Goal: Information Seeking & Learning: Learn about a topic

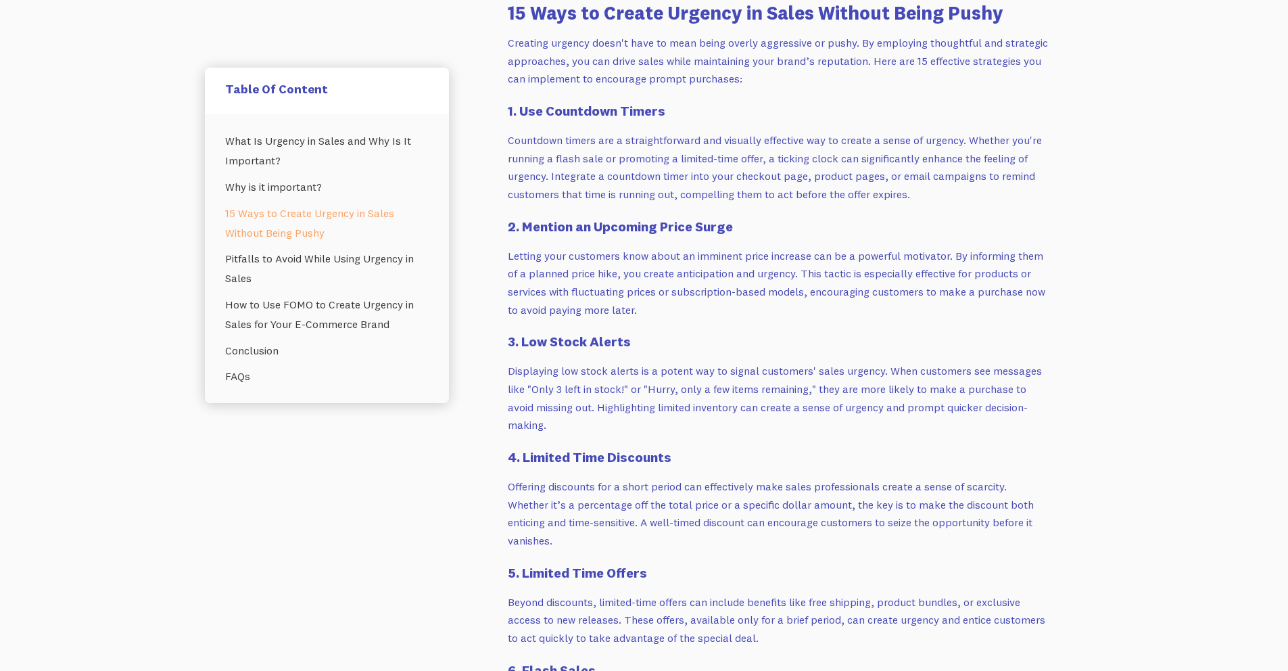
scroll to position [1220, 0]
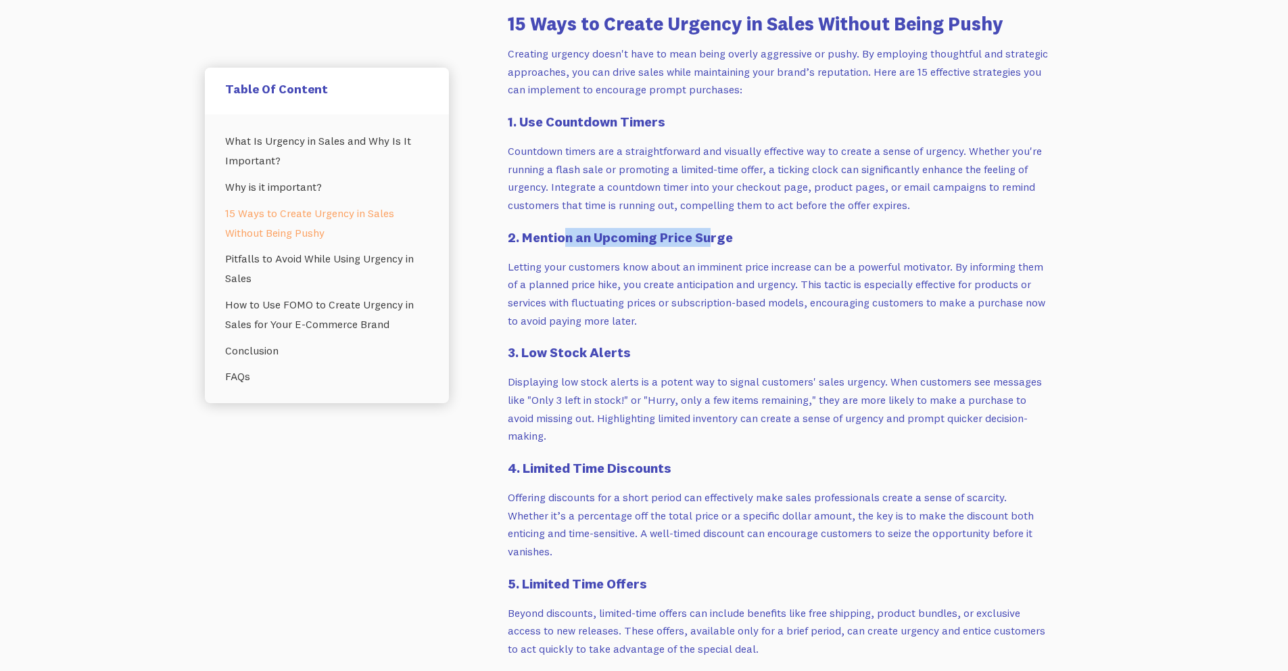
drag, startPoint x: 569, startPoint y: 242, endPoint x: 713, endPoint y: 241, distance: 144.7
click at [713, 241] on h4 "2. Mention an Upcoming Price Surge" at bounding box center [778, 237] width 541 height 19
drag, startPoint x: 546, startPoint y: 354, endPoint x: 655, endPoint y: 358, distance: 109.6
click at [655, 358] on h4 "3. Low Stock Alerts" at bounding box center [778, 352] width 541 height 19
drag, startPoint x: 536, startPoint y: 468, endPoint x: 703, endPoint y: 467, distance: 166.4
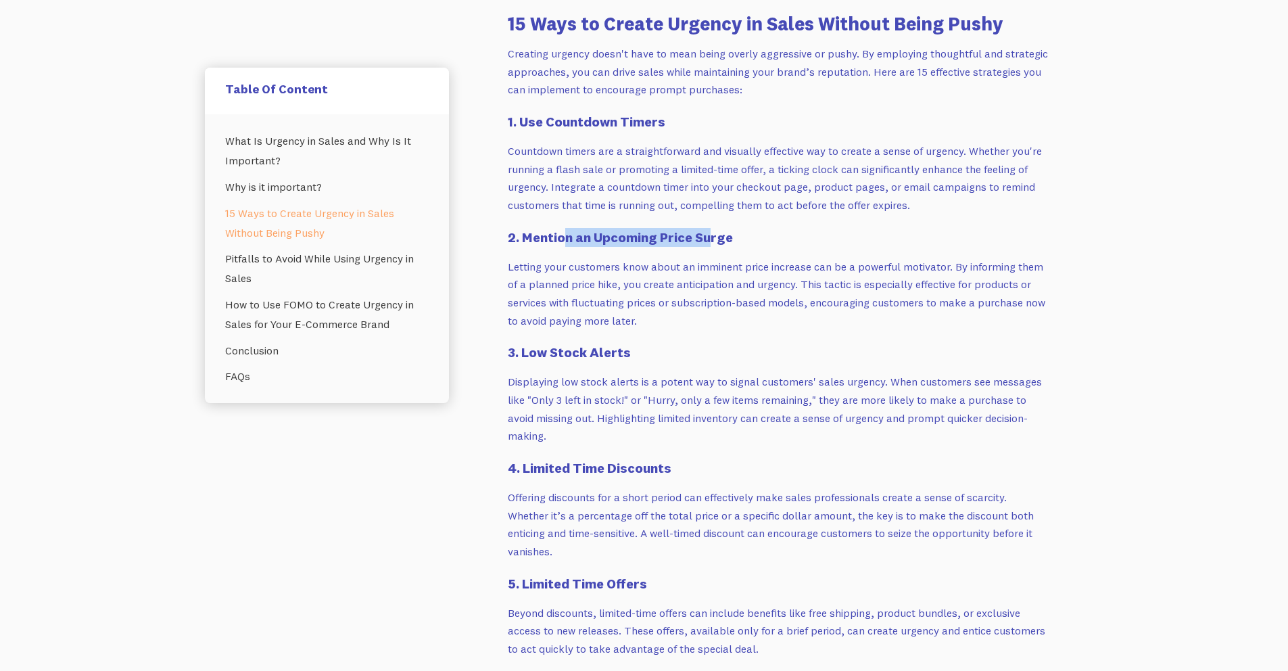
click at [703, 467] on h4 "4. Limited Time Discounts" at bounding box center [778, 467] width 541 height 19
click at [705, 467] on h4 "4. Limited Time Discounts" at bounding box center [778, 467] width 541 height 19
drag, startPoint x: 637, startPoint y: 561, endPoint x: 687, endPoint y: 561, distance: 50.0
click at [687, 574] on h4 "5. Limited Time Offers" at bounding box center [778, 583] width 541 height 19
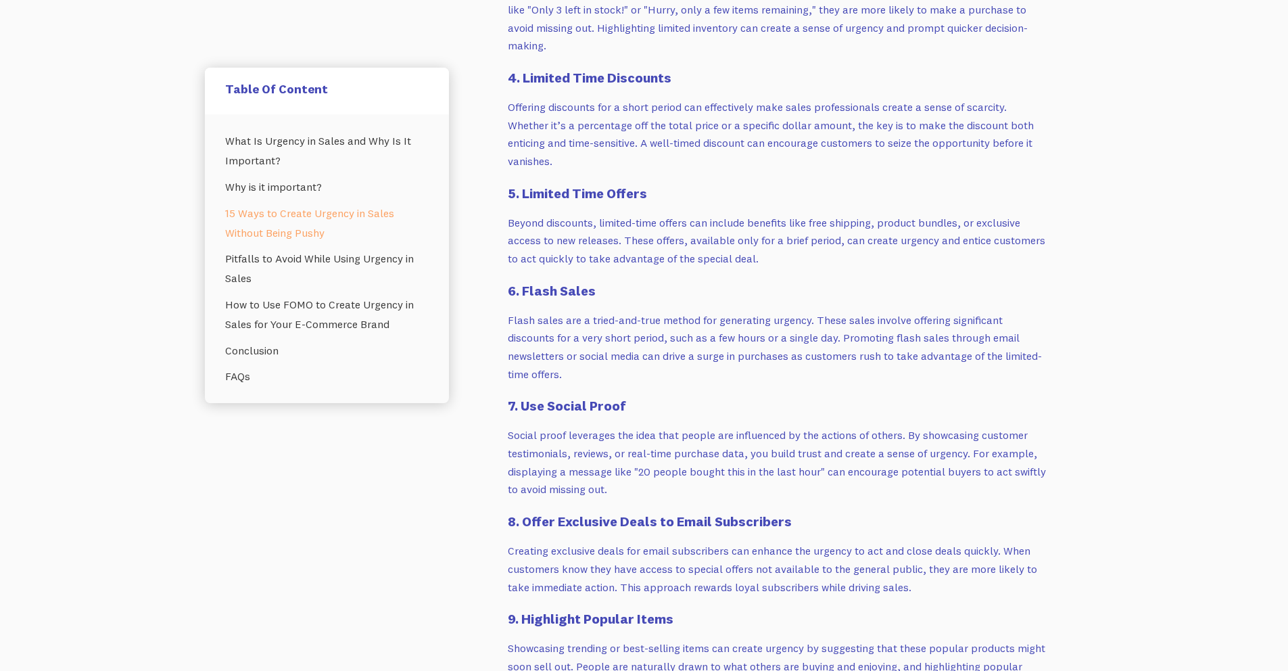
scroll to position [1631, 0]
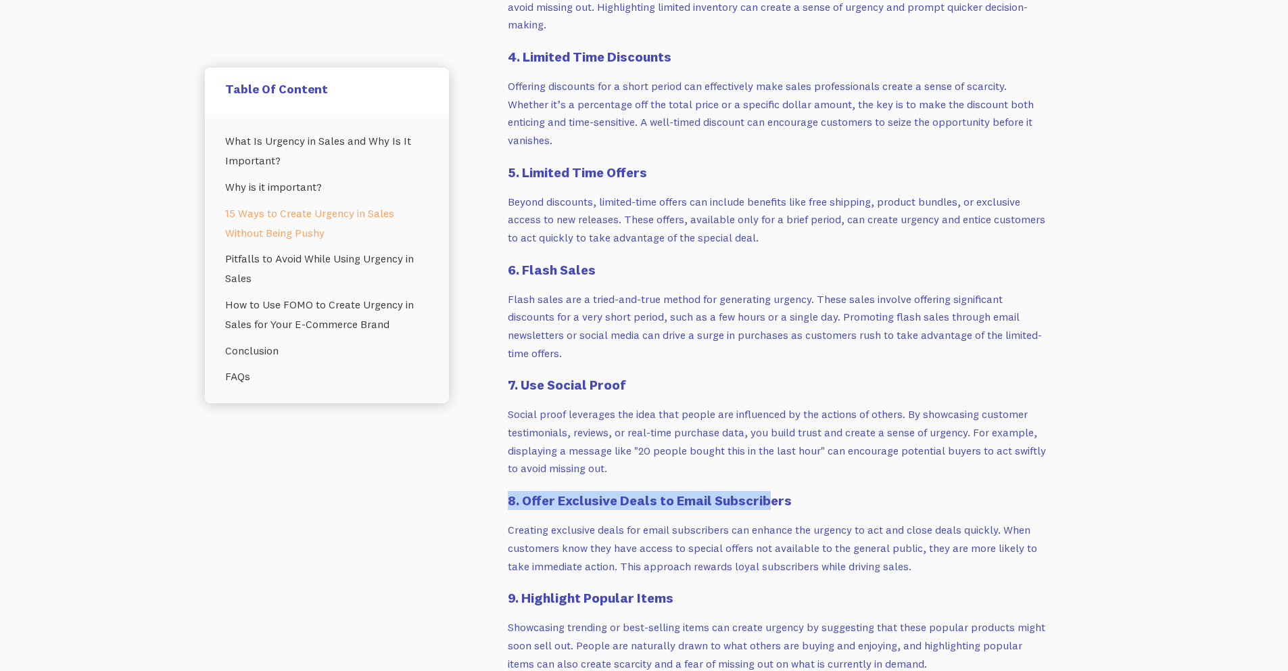
drag, startPoint x: 534, startPoint y: 469, endPoint x: 783, endPoint y: 478, distance: 249.0
click at [791, 491] on h4 "8. Offer Exclusive Deals to Email Subscribers" at bounding box center [778, 500] width 541 height 19
drag, startPoint x: 798, startPoint y: 480, endPoint x: 528, endPoint y: 479, distance: 269.8
click at [528, 491] on h4 "8. Offer Exclusive Deals to Email Subscribers" at bounding box center [778, 500] width 541 height 19
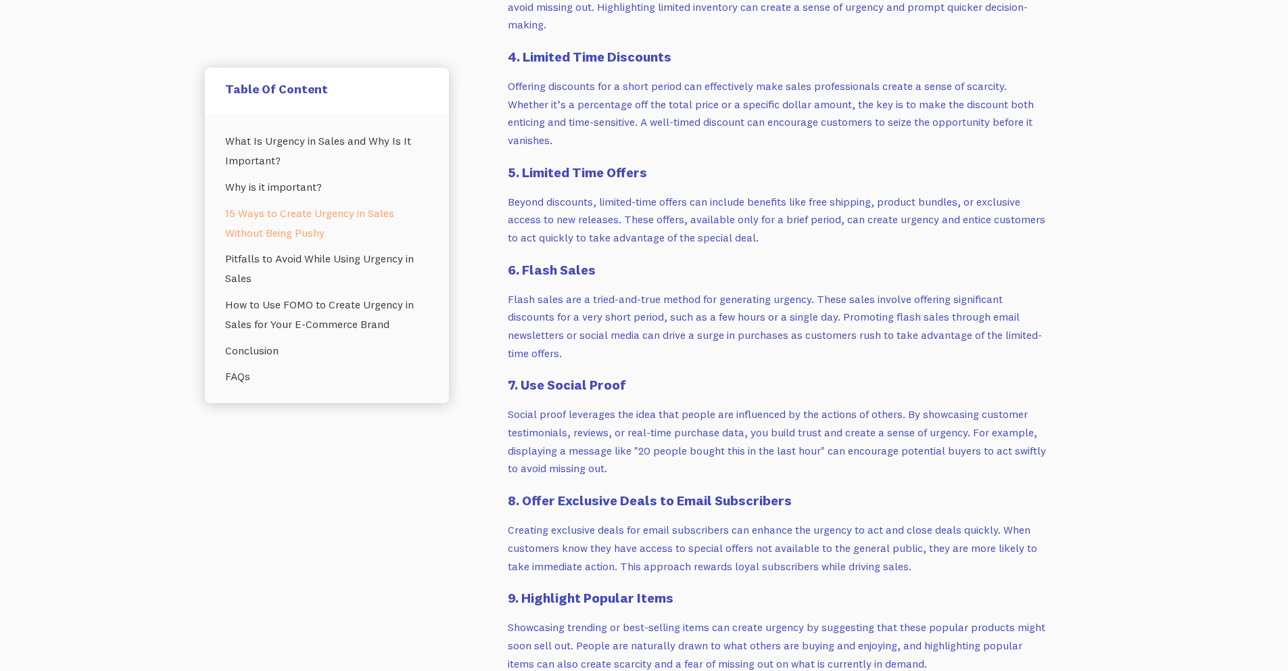
click at [695, 491] on h4 "8. Offer Exclusive Deals to Email Subscribers" at bounding box center [778, 500] width 541 height 19
drag, startPoint x: 798, startPoint y: 481, endPoint x: 538, endPoint y: 483, distance: 260.4
click at [537, 491] on h4 "8. Offer Exclusive Deals to Email Subscribers" at bounding box center [778, 500] width 541 height 19
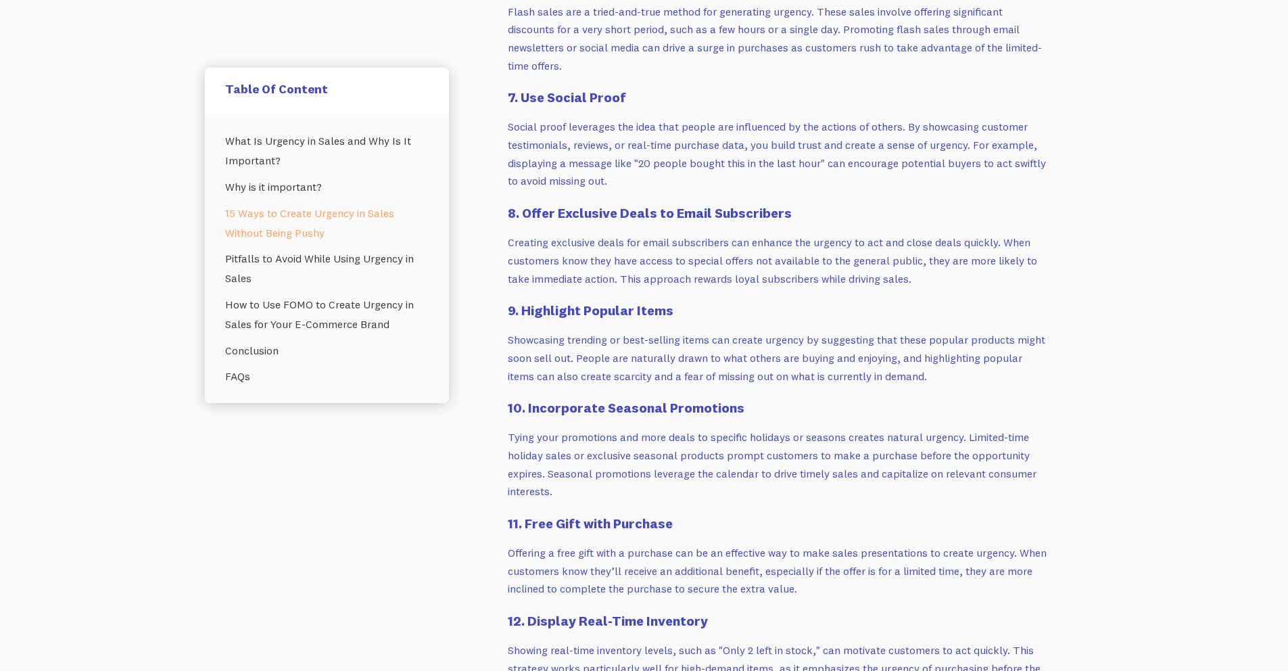
scroll to position [1921, 0]
drag, startPoint x: 542, startPoint y: 298, endPoint x: 674, endPoint y: 296, distance: 131.9
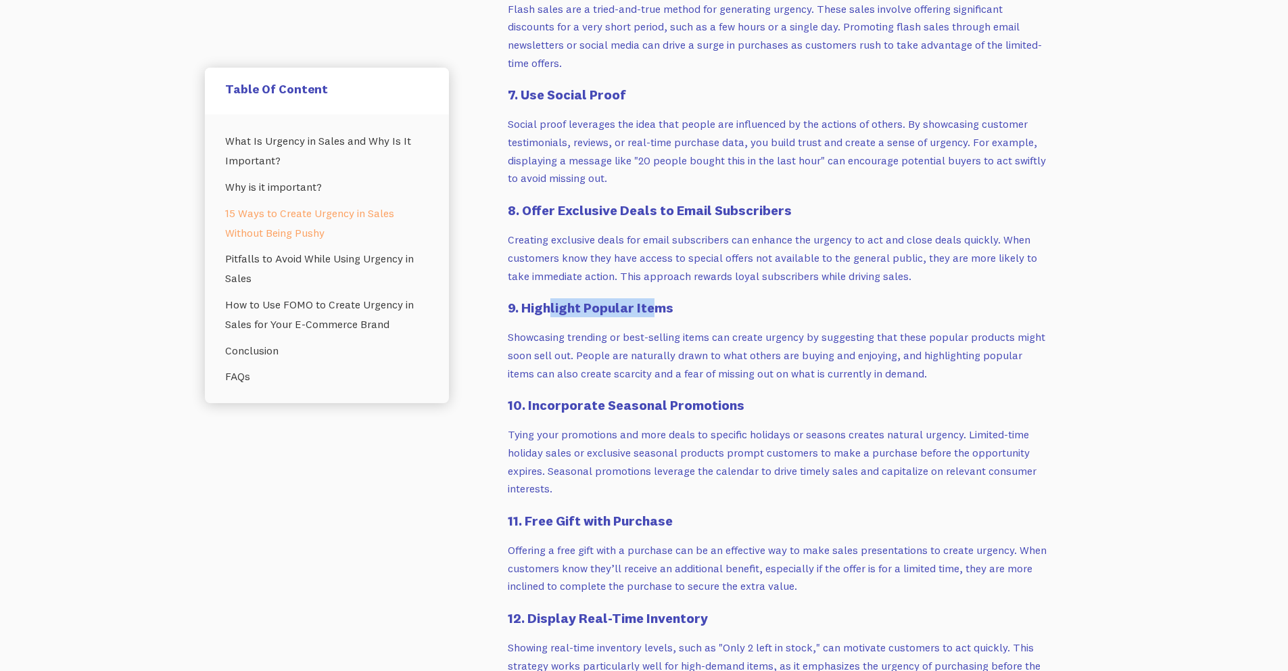
drag, startPoint x: 655, startPoint y: 295, endPoint x: 550, endPoint y: 292, distance: 105.5
click at [551, 298] on h4 "9. Highlight Popular Items" at bounding box center [778, 307] width 541 height 19
drag, startPoint x: 554, startPoint y: 381, endPoint x: 745, endPoint y: 394, distance: 191.8
click at [745, 396] on h4 "10. Incorporate Seasonal Promotions" at bounding box center [778, 405] width 541 height 19
drag, startPoint x: 553, startPoint y: 507, endPoint x: 659, endPoint y: 501, distance: 106.3
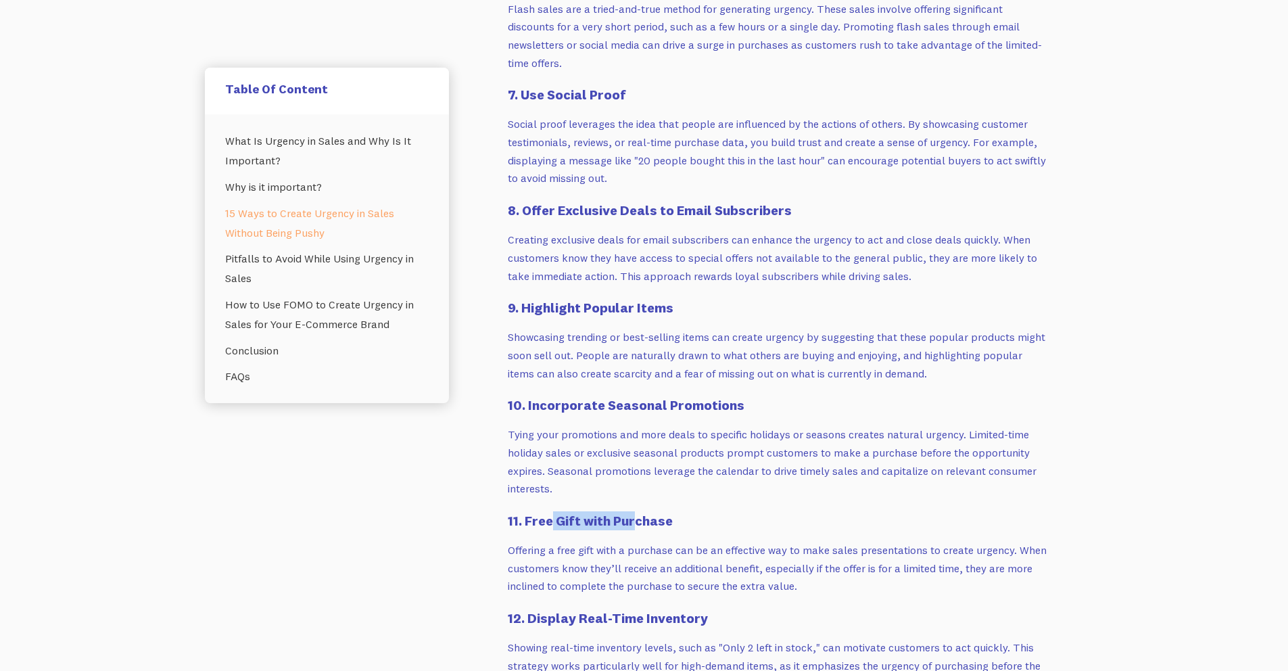
click at [659, 511] on h4 "11. Free Gift with Purchase" at bounding box center [778, 520] width 541 height 19
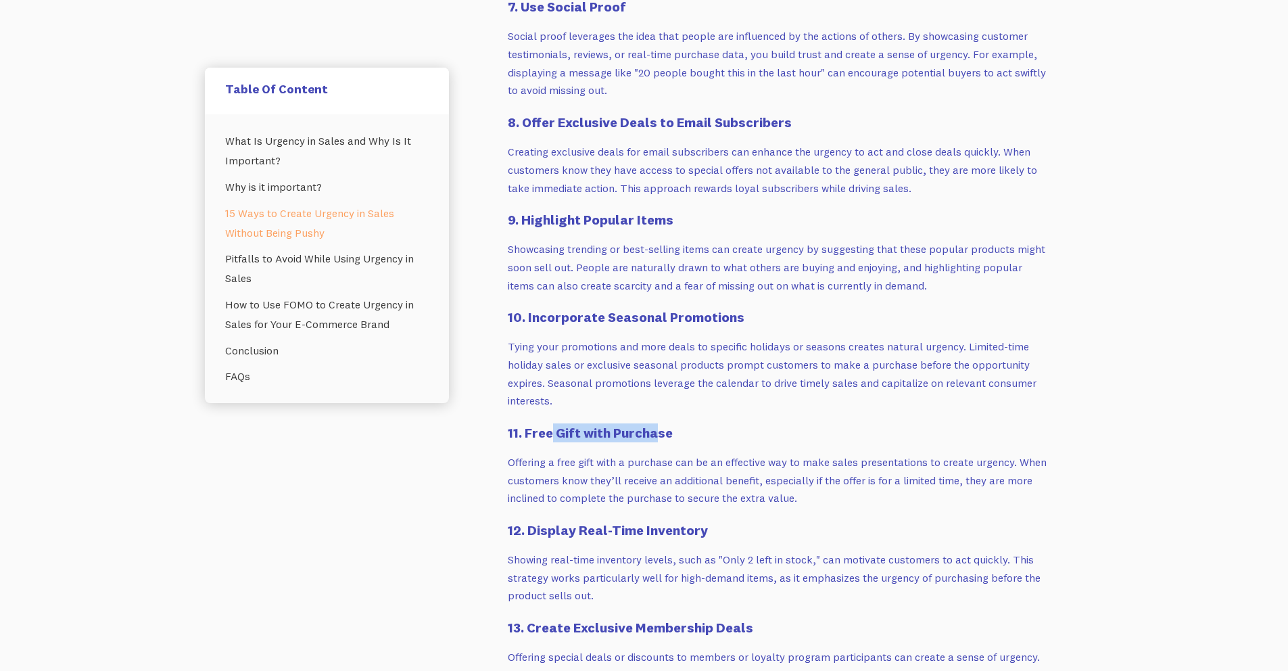
scroll to position [2196, 0]
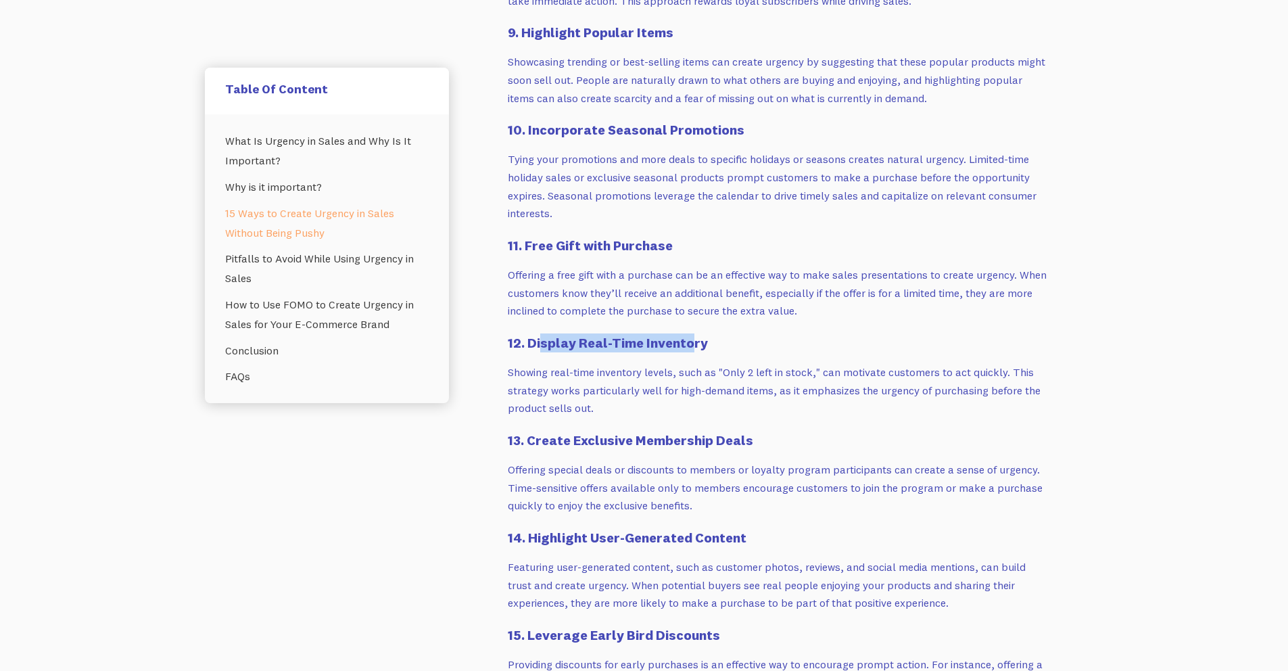
drag, startPoint x: 578, startPoint y: 321, endPoint x: 691, endPoint y: 321, distance: 113.6
click at [690, 333] on h4 "12. Display Real-Time Inventory" at bounding box center [778, 342] width 541 height 19
drag, startPoint x: 545, startPoint y: 427, endPoint x: 717, endPoint y: 427, distance: 171.8
click at [717, 431] on h4 "13. Create Exclusive Membership Deals" at bounding box center [778, 440] width 541 height 19
drag, startPoint x: 551, startPoint y: 517, endPoint x: 715, endPoint y: 519, distance: 163.7
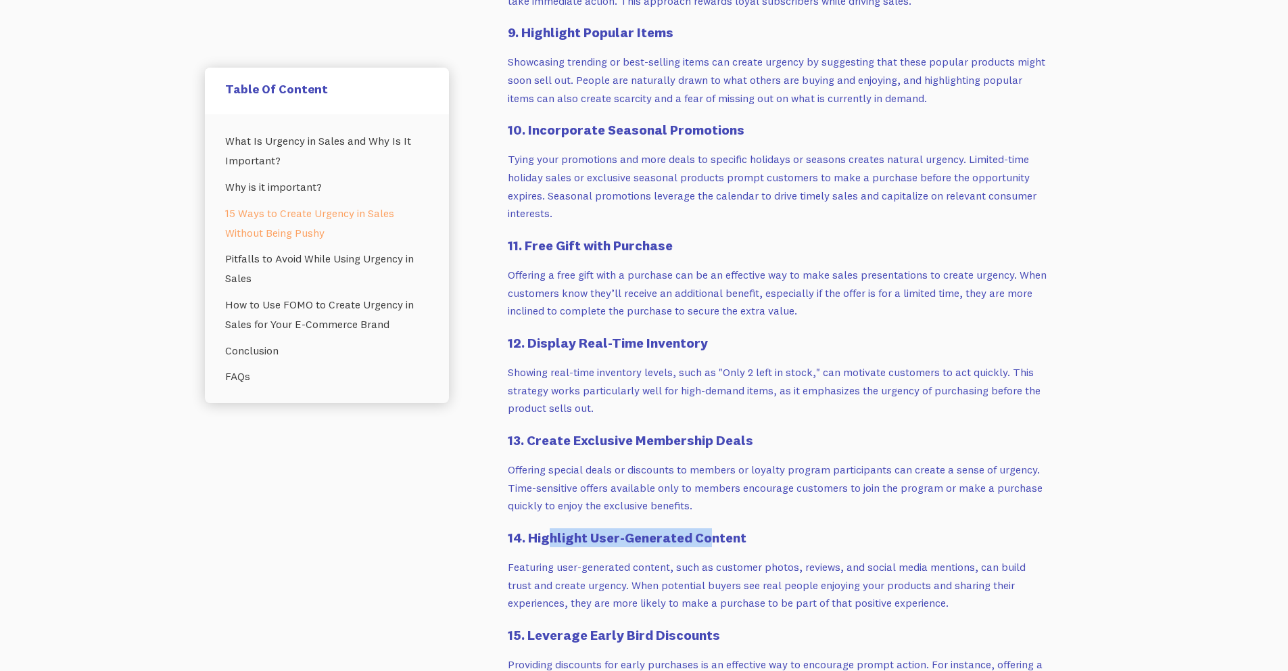
click at [713, 528] on h4 "14. Highlight User-Generated Content" at bounding box center [778, 537] width 541 height 19
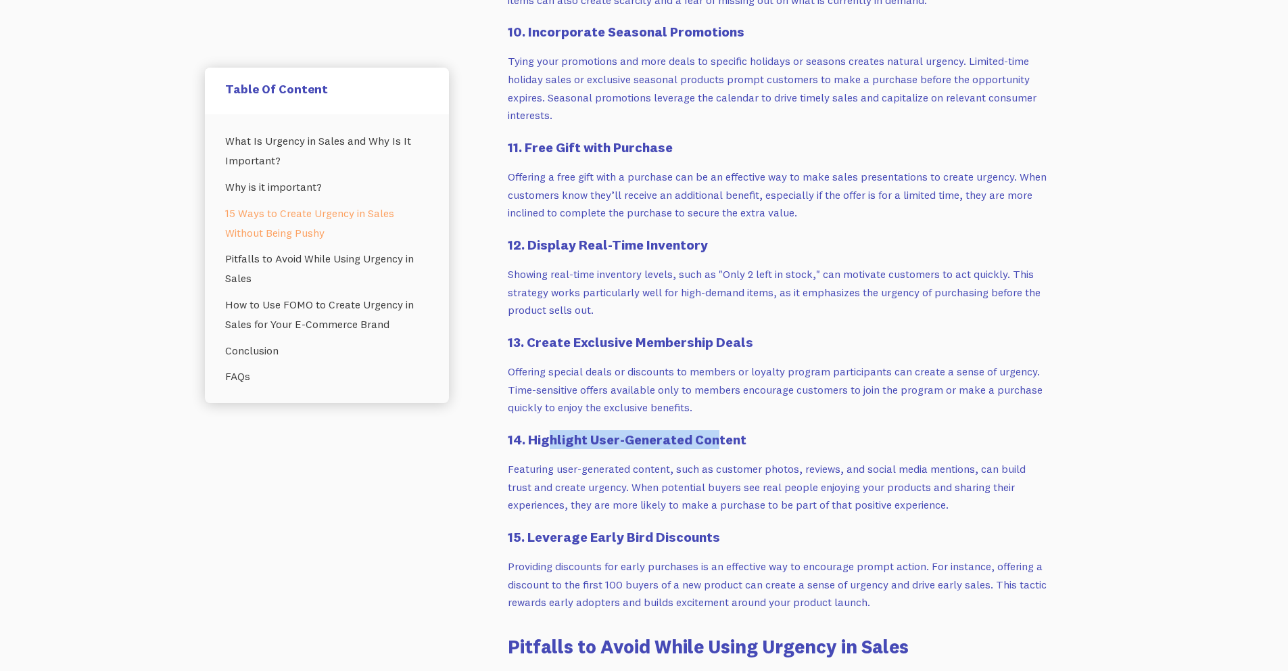
scroll to position [2302, 0]
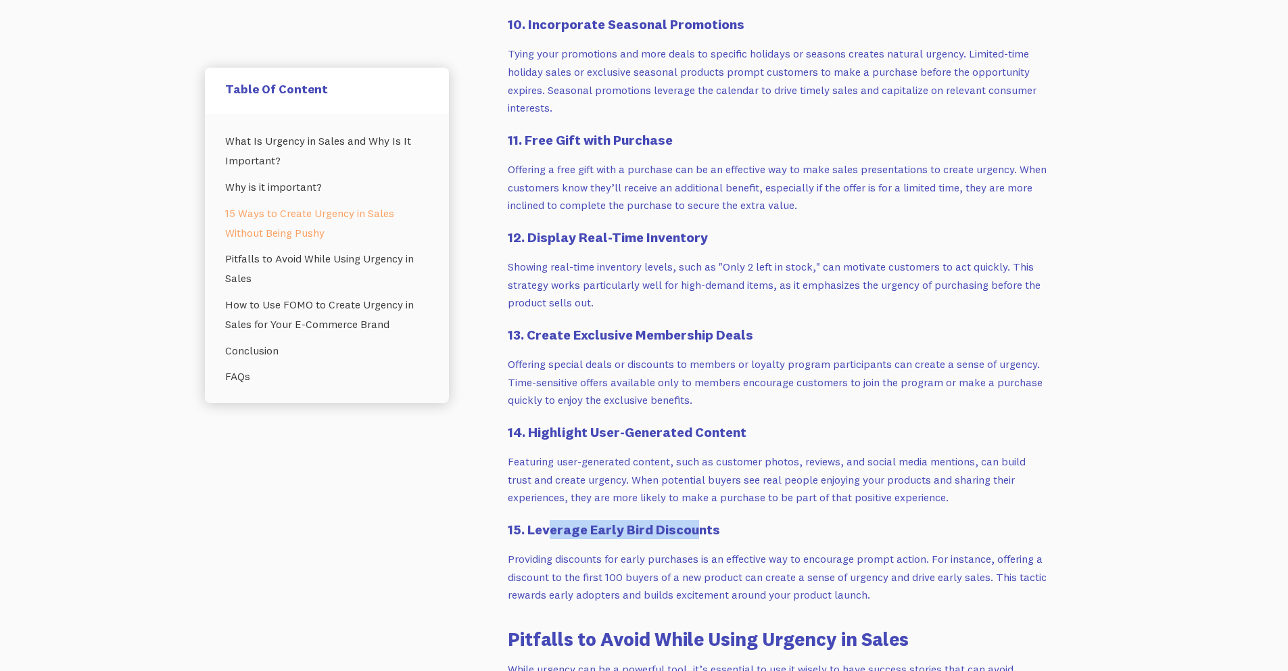
drag, startPoint x: 580, startPoint y: 511, endPoint x: 697, endPoint y: 515, distance: 117.1
click at [697, 520] on h4 "15. Leverage Early Bird Discounts" at bounding box center [778, 529] width 541 height 19
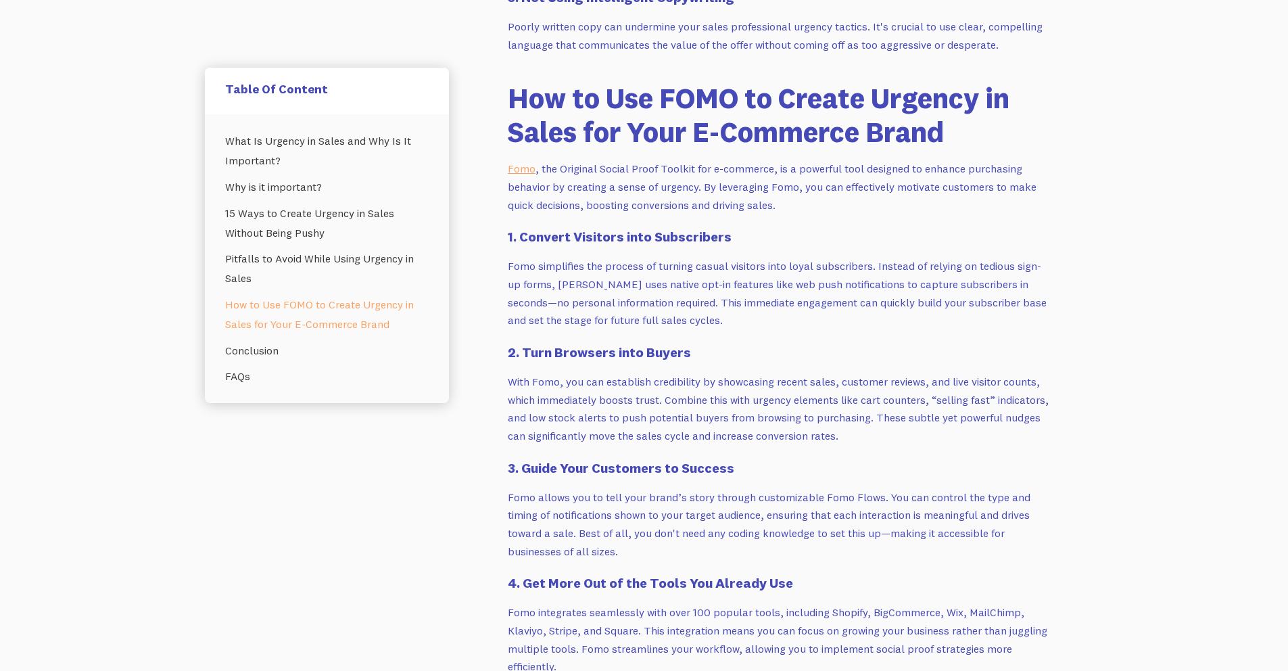
scroll to position [3183, 0]
click at [839, 177] on p "Fomo , the Original Social Proof Toolkit for e-commerce, is a powerful tool des…" at bounding box center [778, 186] width 541 height 54
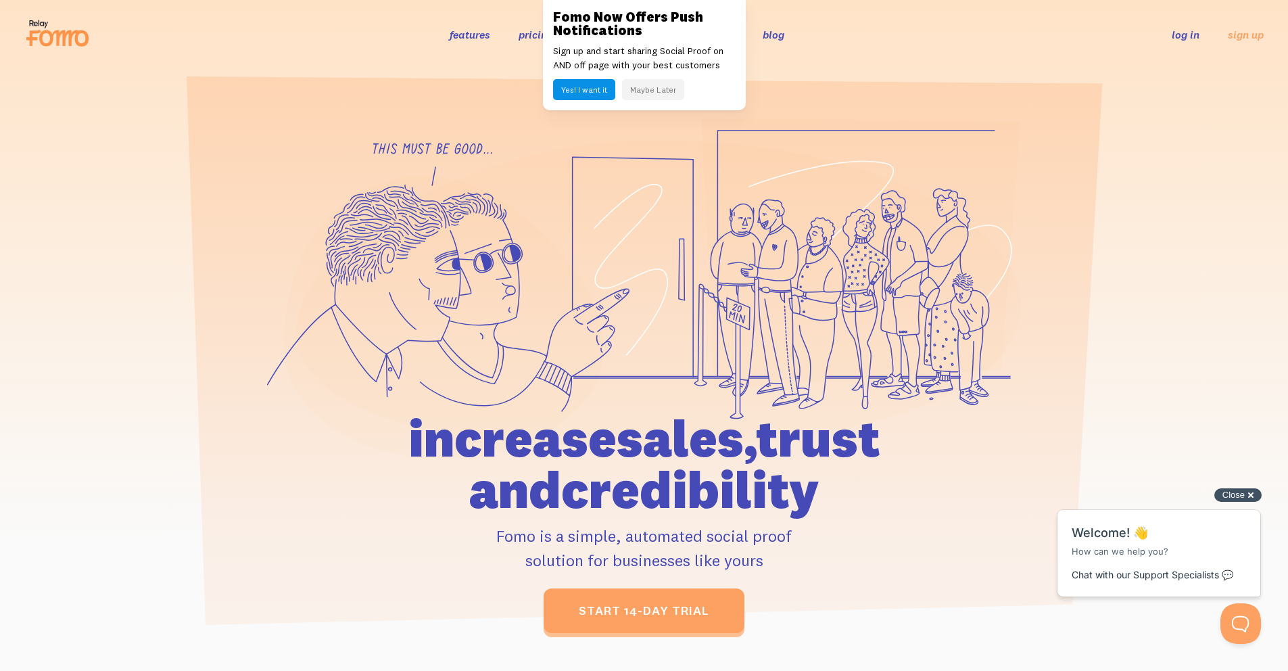
click at [1234, 497] on span "Close" at bounding box center [1234, 495] width 22 height 10
click at [656, 93] on button "Maybe Later" at bounding box center [653, 89] width 62 height 21
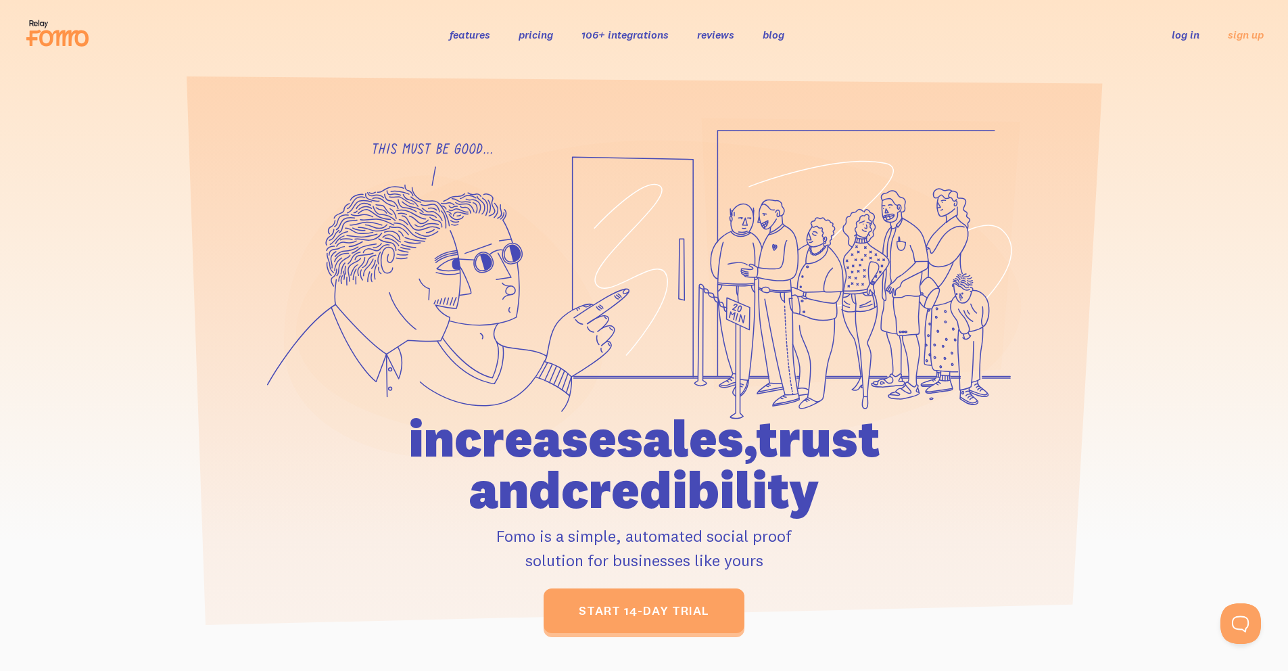
click at [545, 36] on link "pricing" at bounding box center [536, 35] width 34 height 14
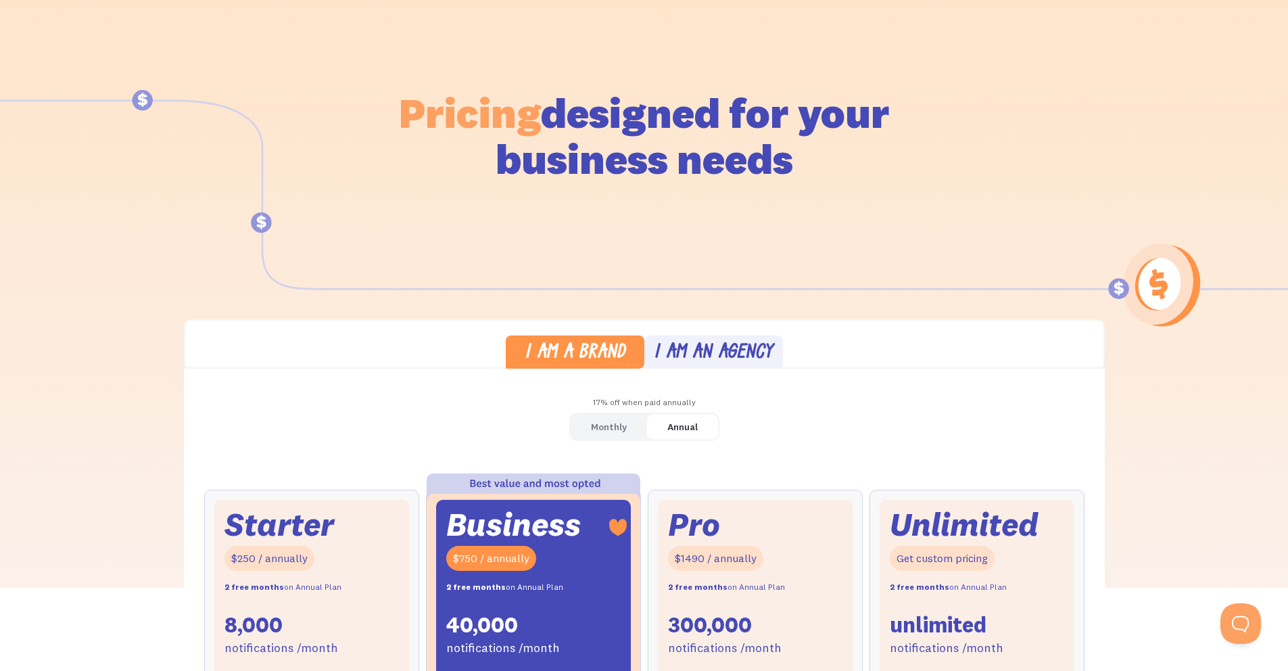
scroll to position [322, 0]
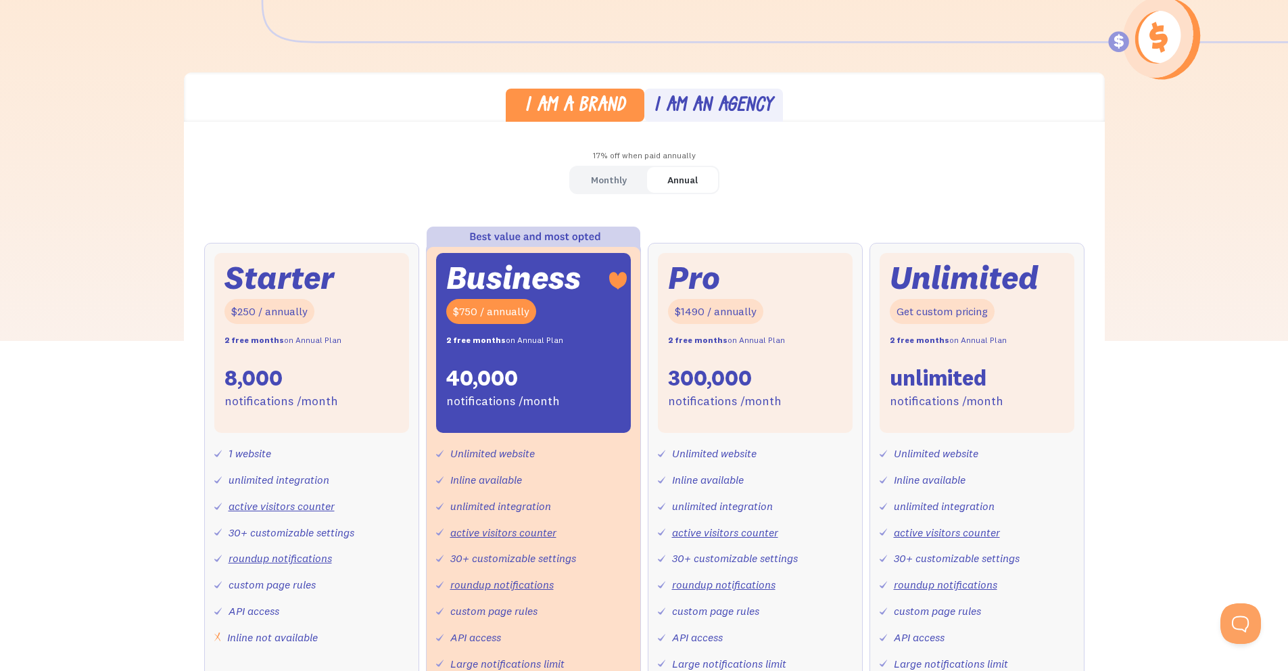
click at [732, 119] on link "I am an agency" at bounding box center [713, 105] width 139 height 33
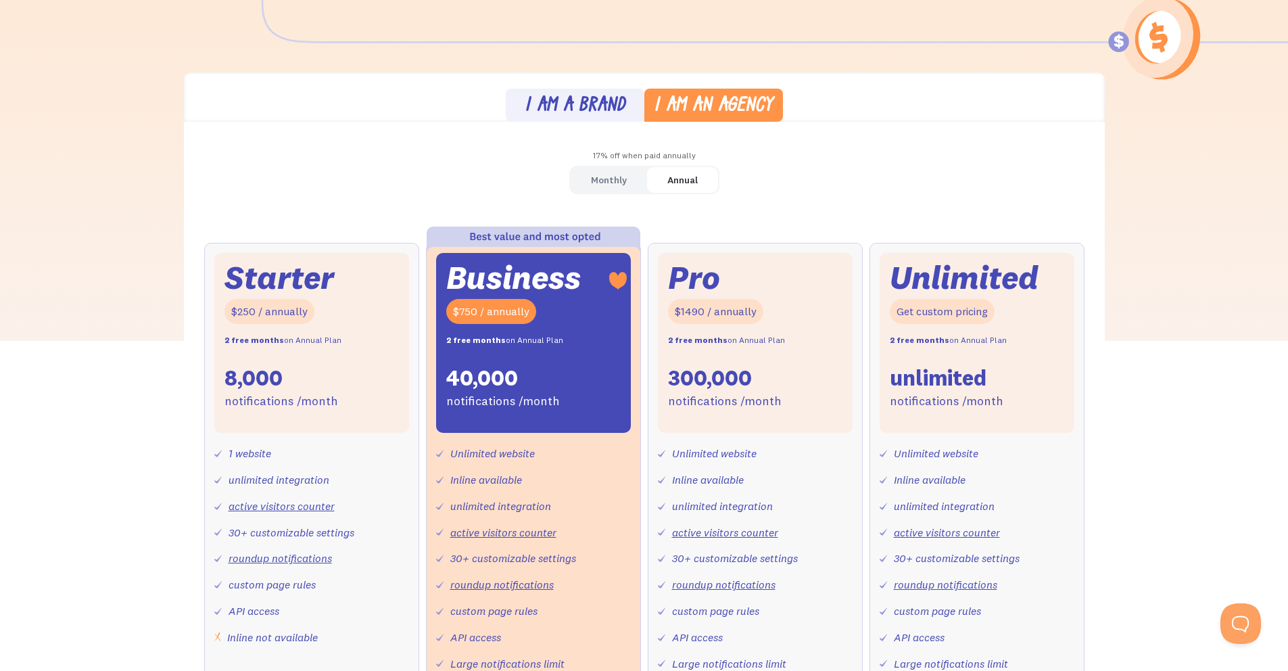
click at [623, 170] on div "Monthly" at bounding box center [609, 180] width 36 height 20
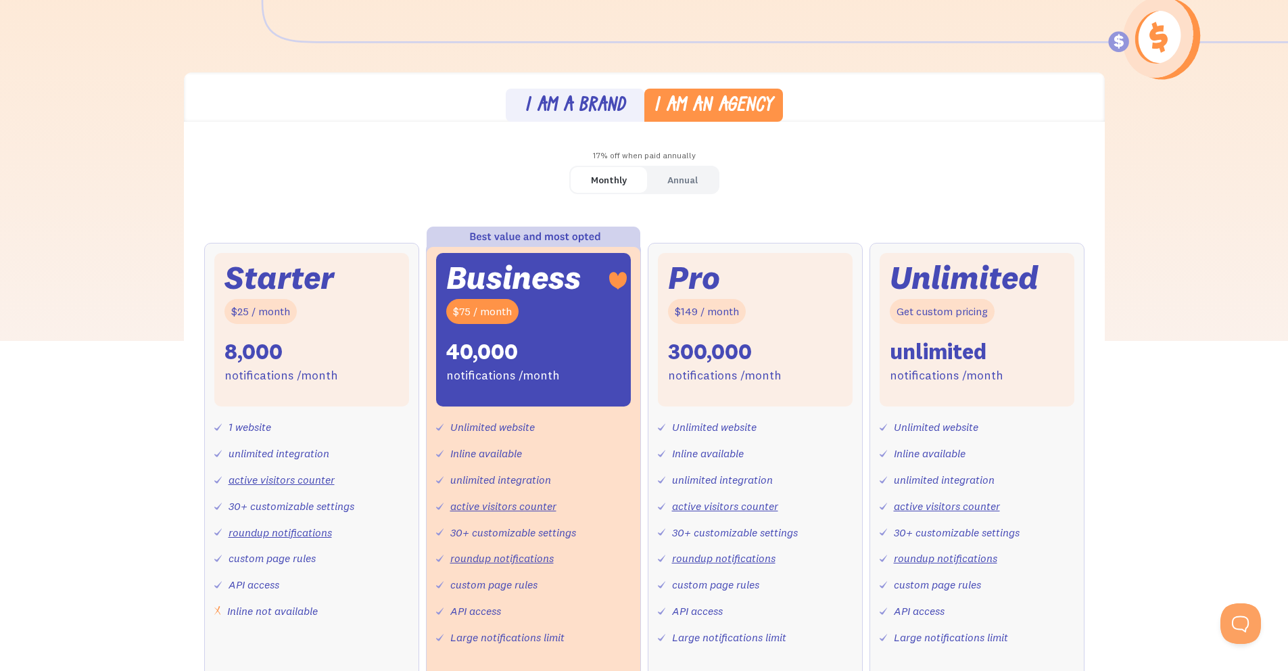
click at [575, 107] on div "I am a brand" at bounding box center [575, 107] width 101 height 20
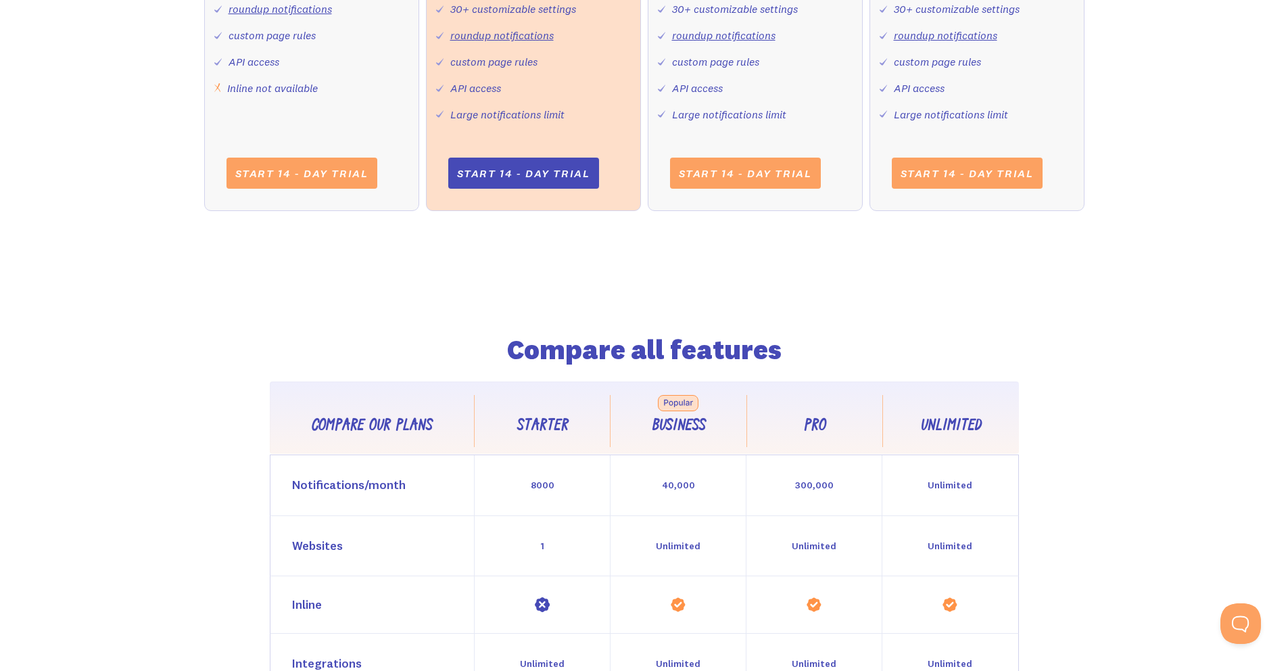
scroll to position [383, 0]
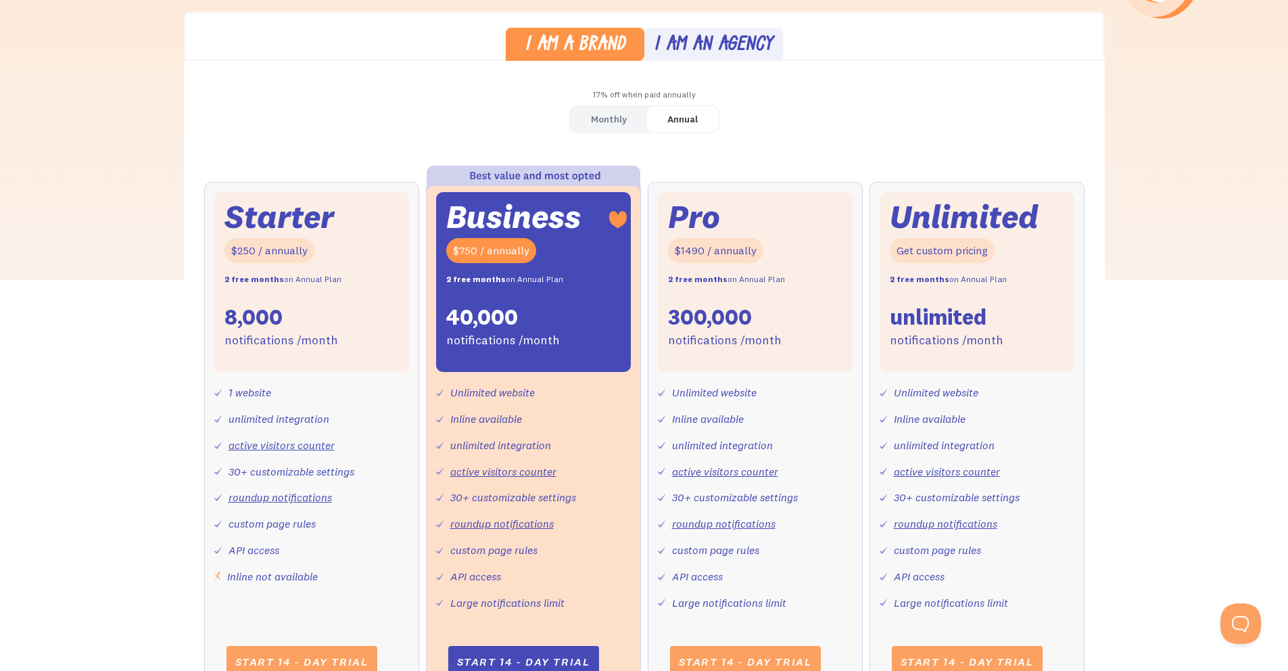
click at [684, 53] on div "I am an agency" at bounding box center [713, 46] width 119 height 20
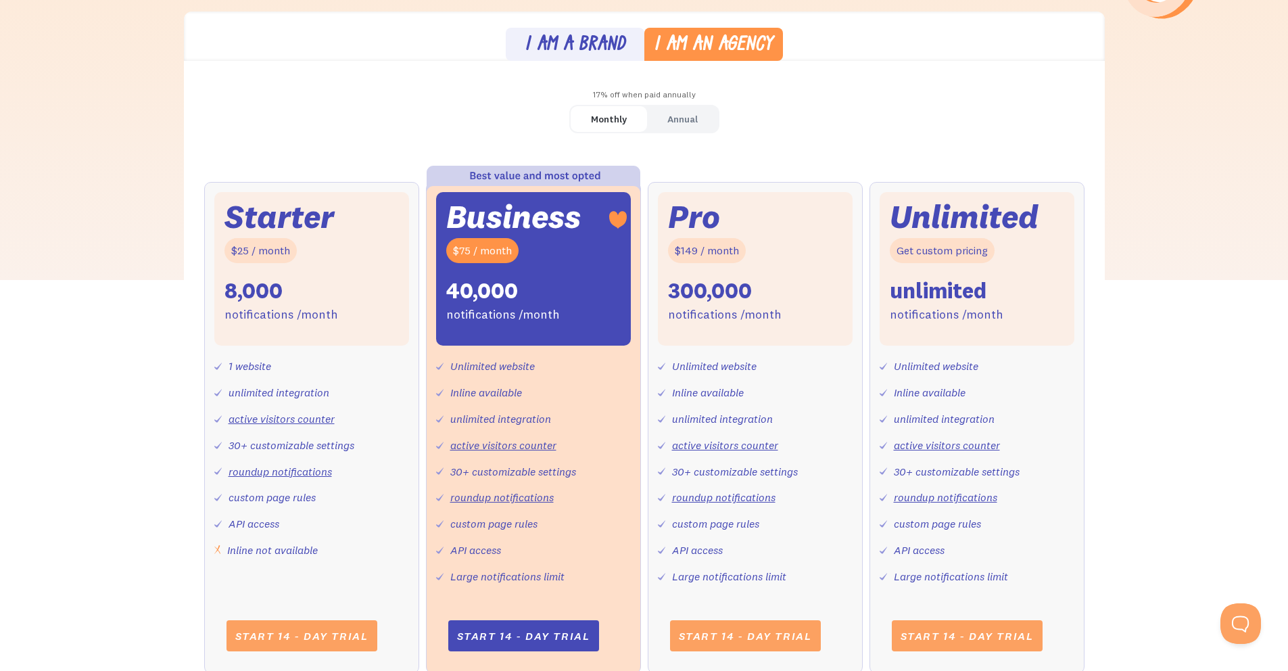
click at [601, 36] on div "I am a brand" at bounding box center [575, 46] width 101 height 20
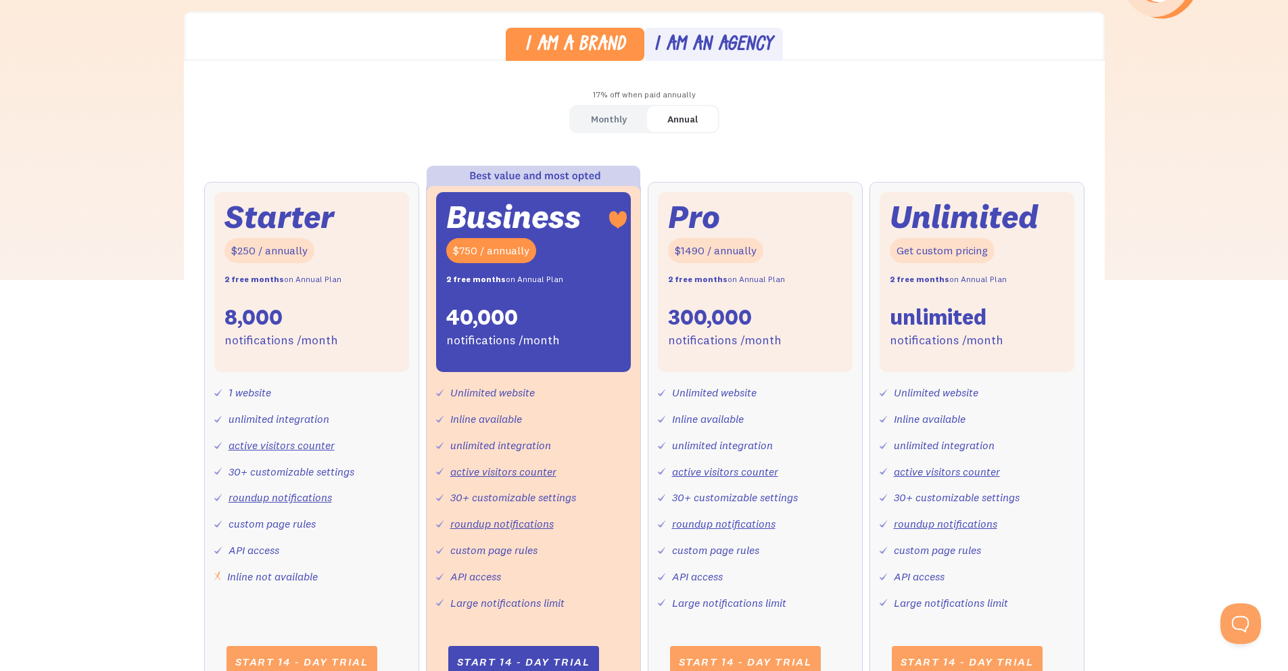
click at [705, 36] on div "I am an agency" at bounding box center [713, 46] width 119 height 20
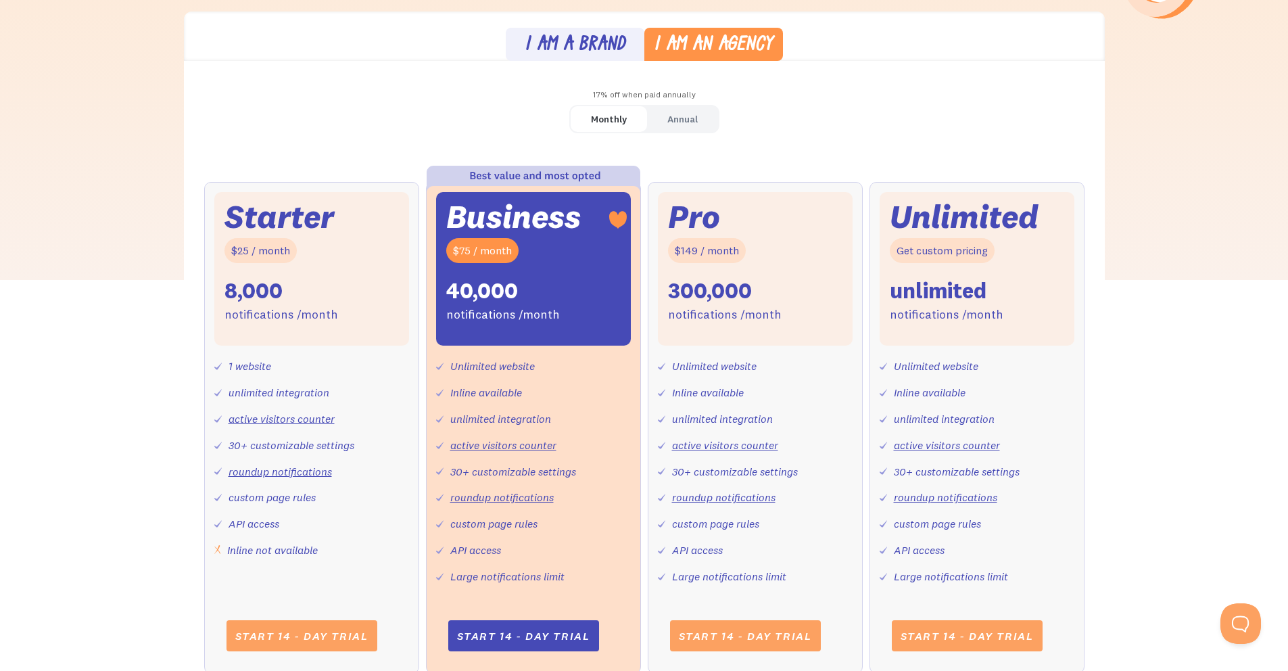
click at [614, 108] on link "Monthly" at bounding box center [609, 119] width 76 height 26
click at [615, 110] on div "Monthly" at bounding box center [609, 120] width 36 height 20
click at [601, 48] on div "I am a brand" at bounding box center [575, 46] width 101 height 20
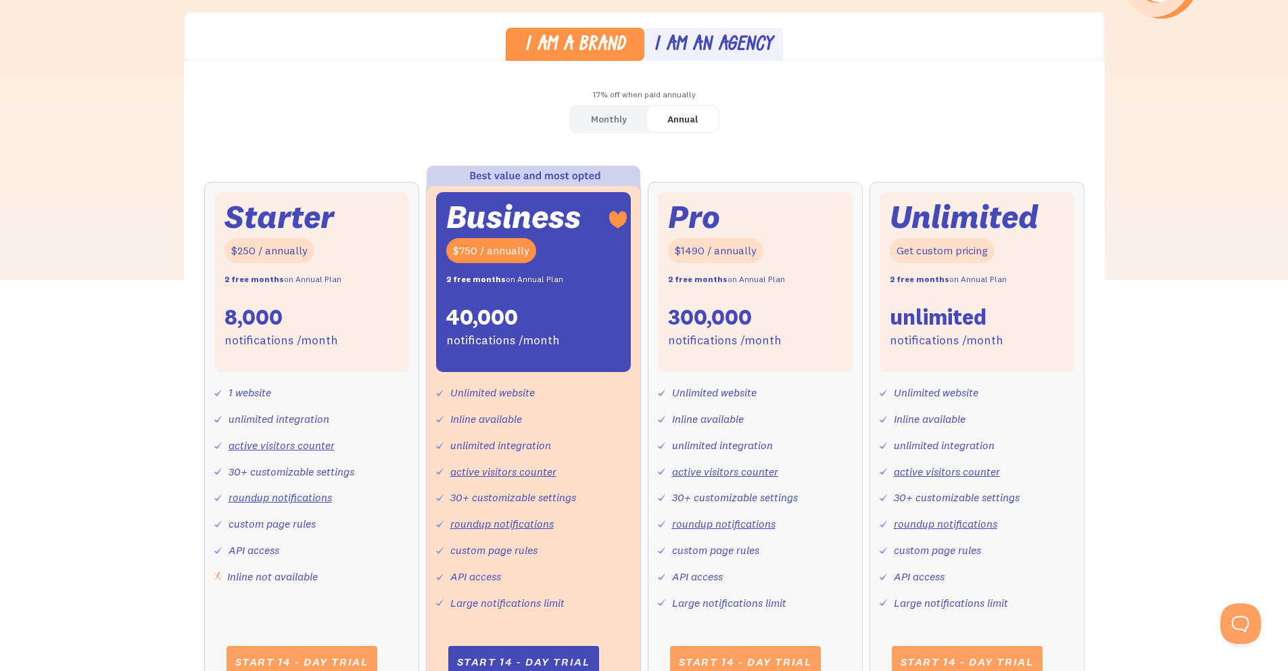
click at [605, 115] on div "Monthly" at bounding box center [609, 120] width 36 height 20
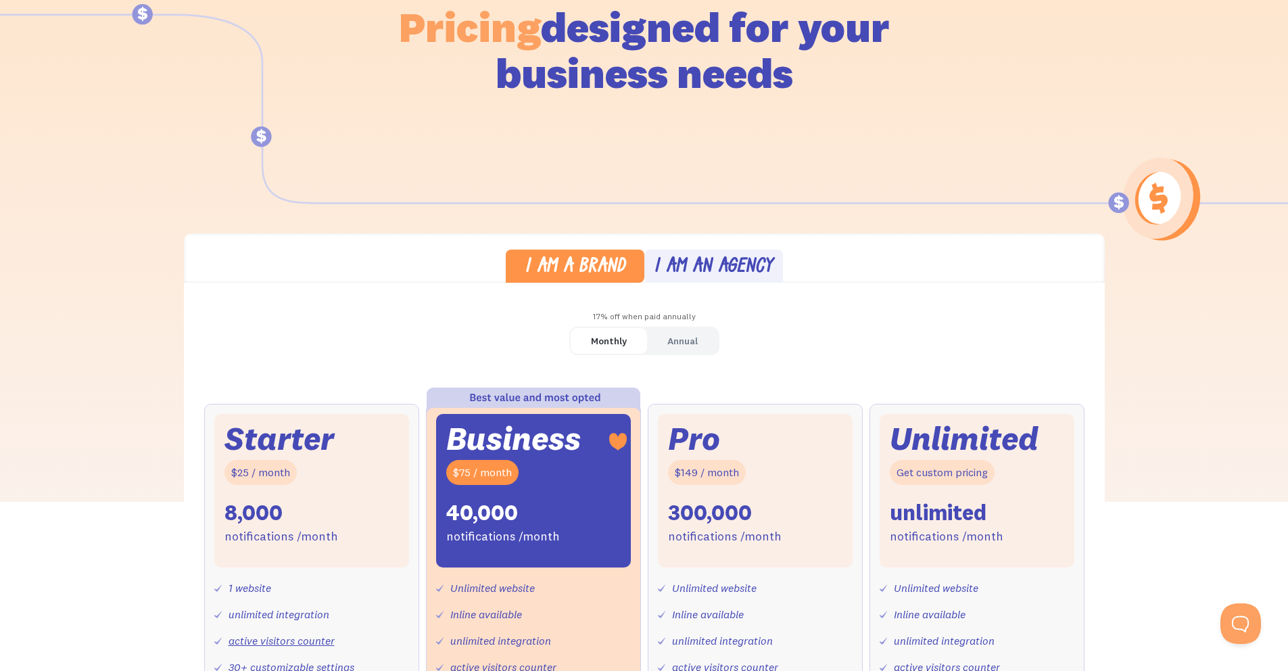
scroll to position [0, 0]
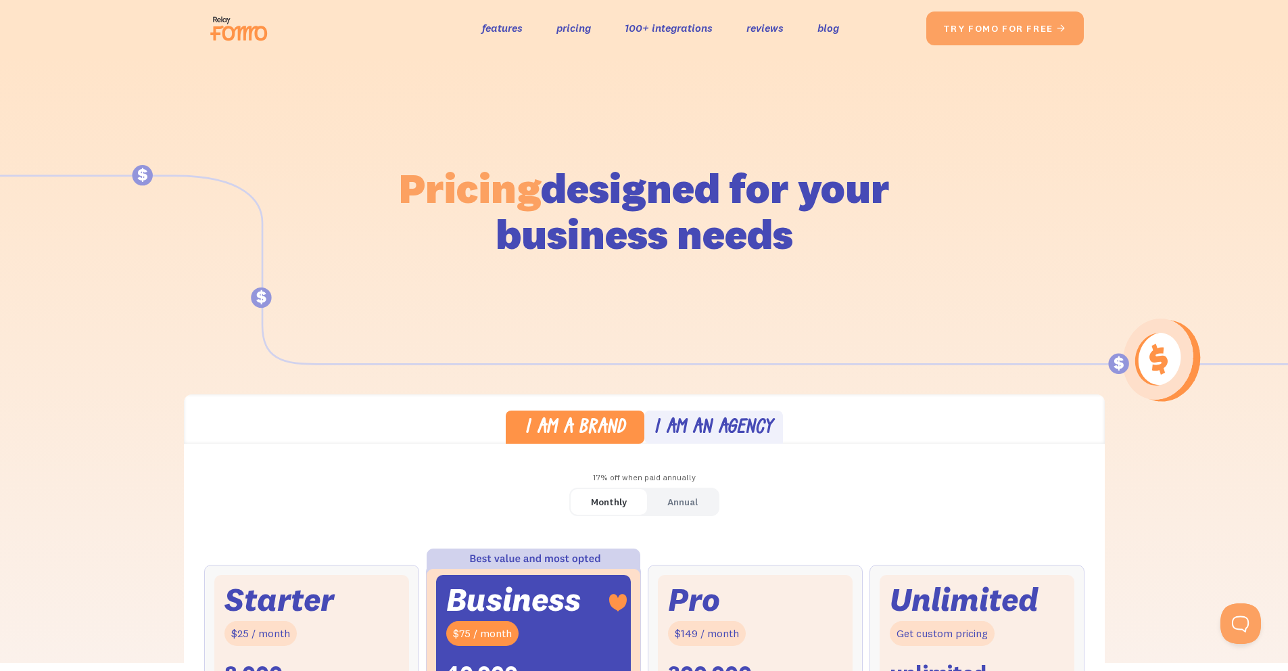
click at [256, 40] on img at bounding box center [243, 28] width 76 height 43
